Goal: Check status

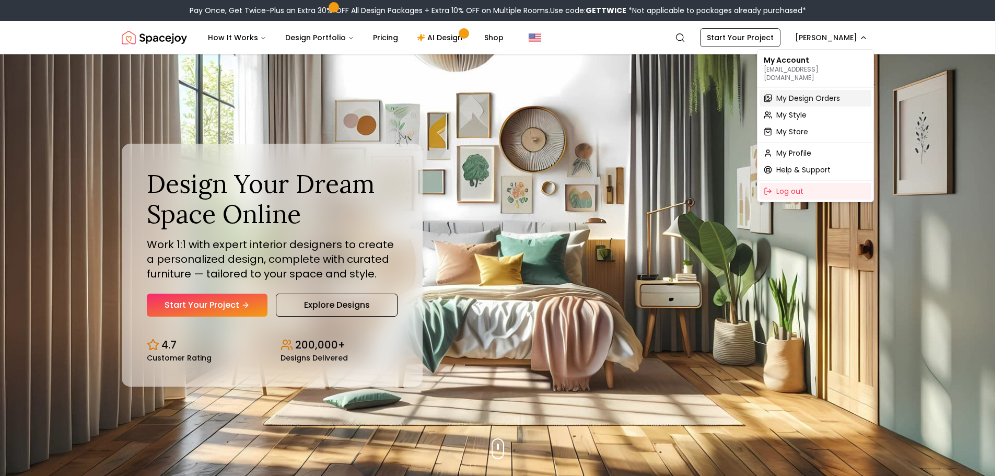
click at [814, 93] on span "My Design Orders" at bounding box center [808, 98] width 64 height 10
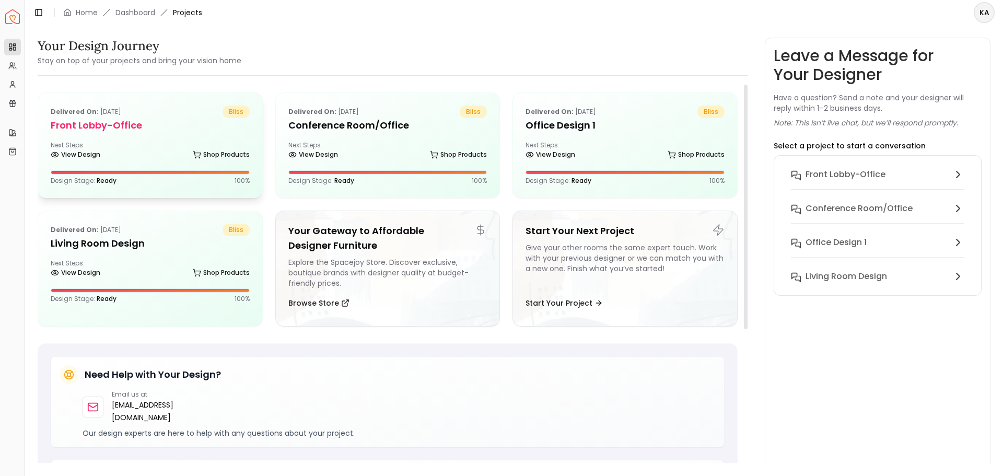
click at [157, 130] on h5 "Front Lobby-office" at bounding box center [150, 125] width 199 height 15
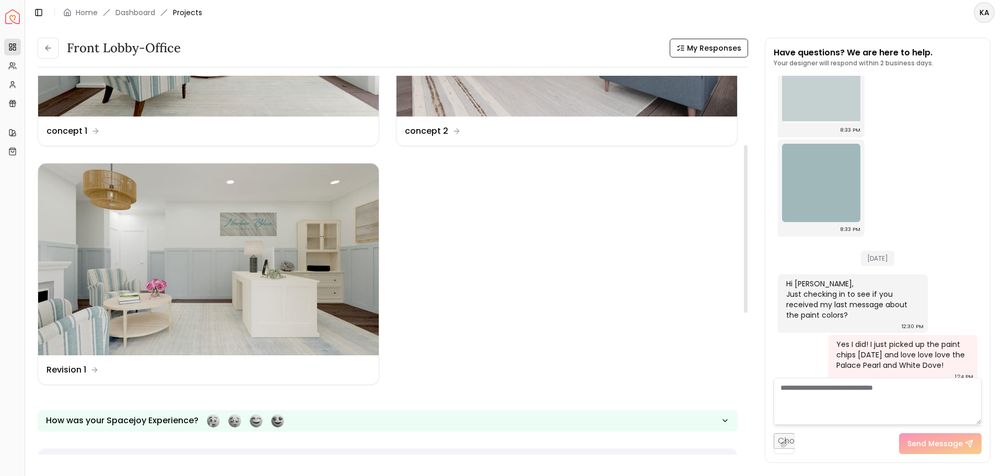
scroll to position [196, 0]
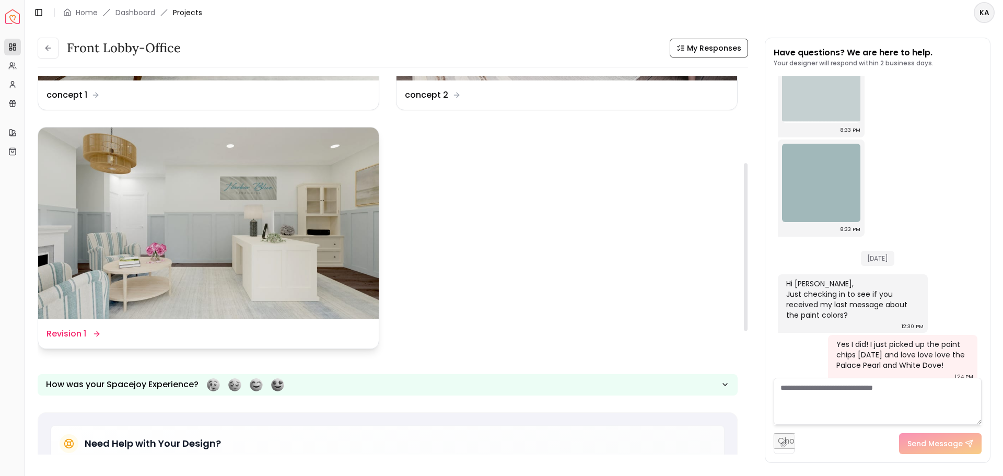
click at [359, 279] on img at bounding box center [208, 223] width 341 height 192
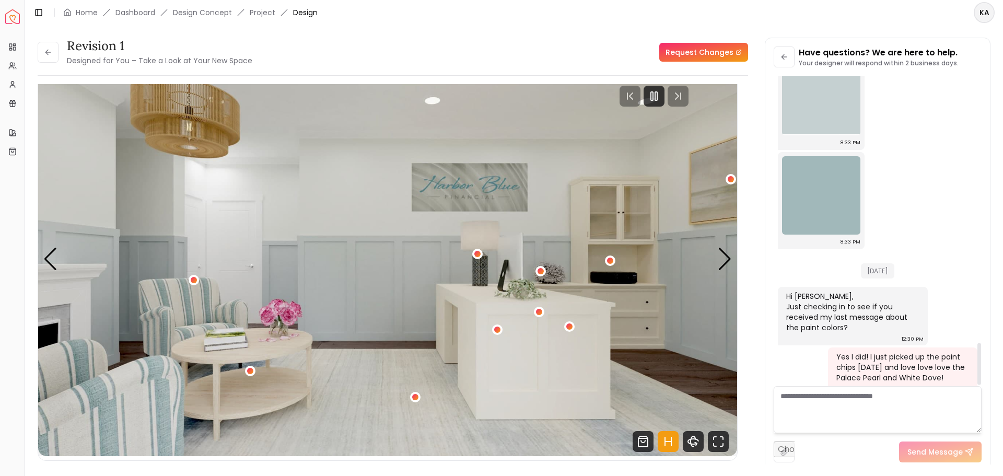
scroll to position [1973, 0]
